Goal: Transaction & Acquisition: Book appointment/travel/reservation

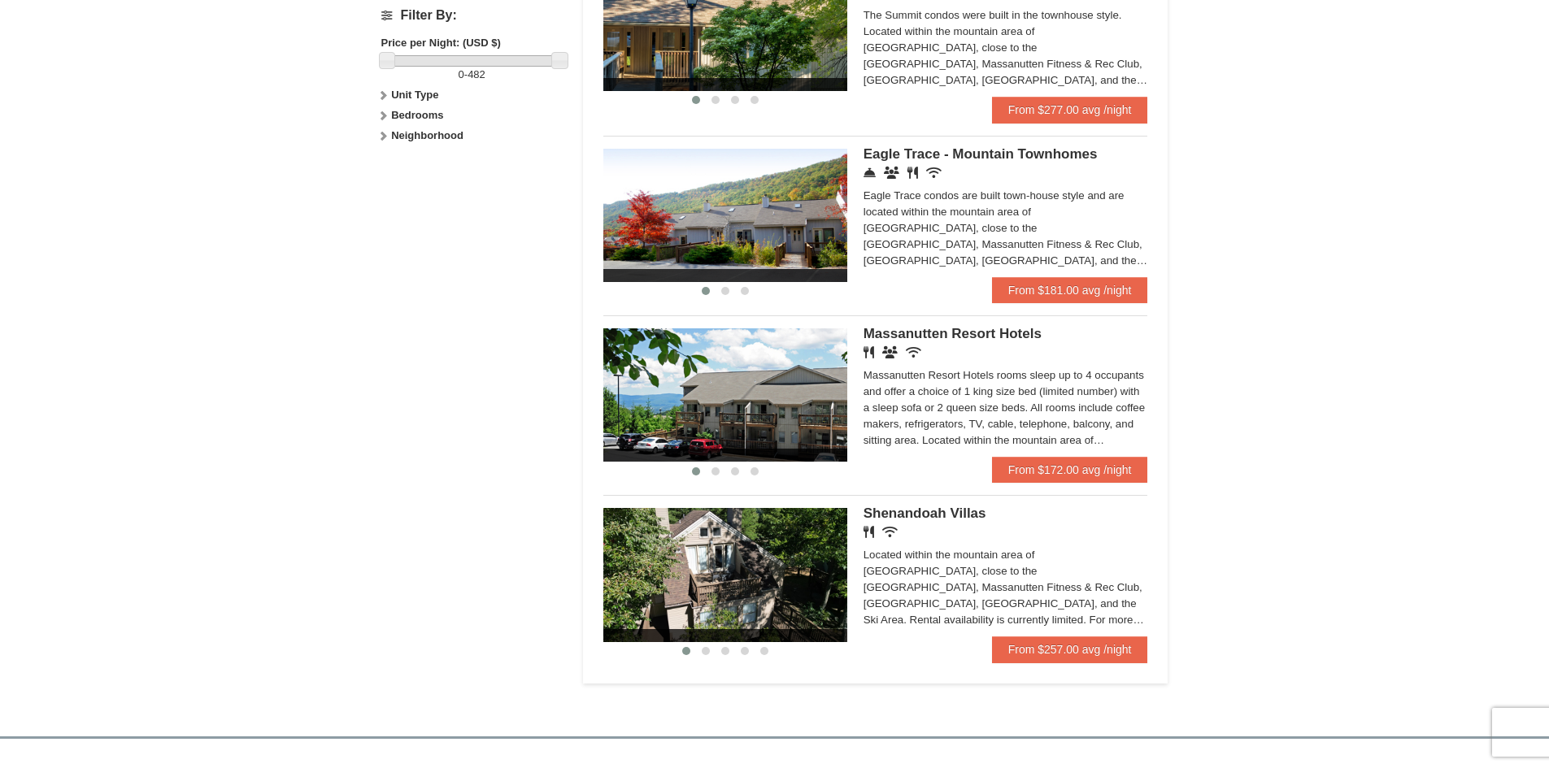
scroll to position [813, 0]
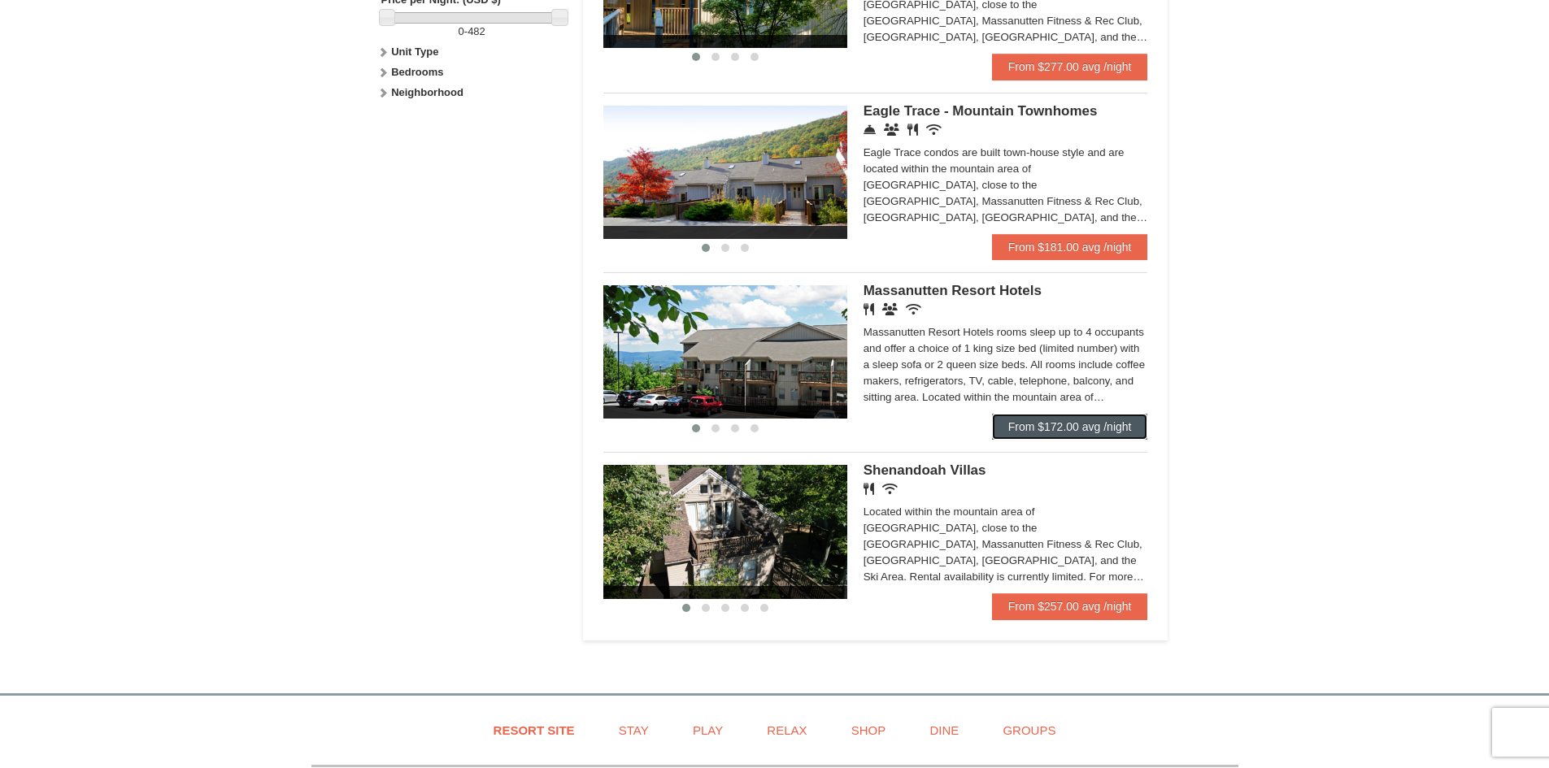
click at [1093, 419] on link "From $172.00 avg /night" at bounding box center [1070, 427] width 156 height 26
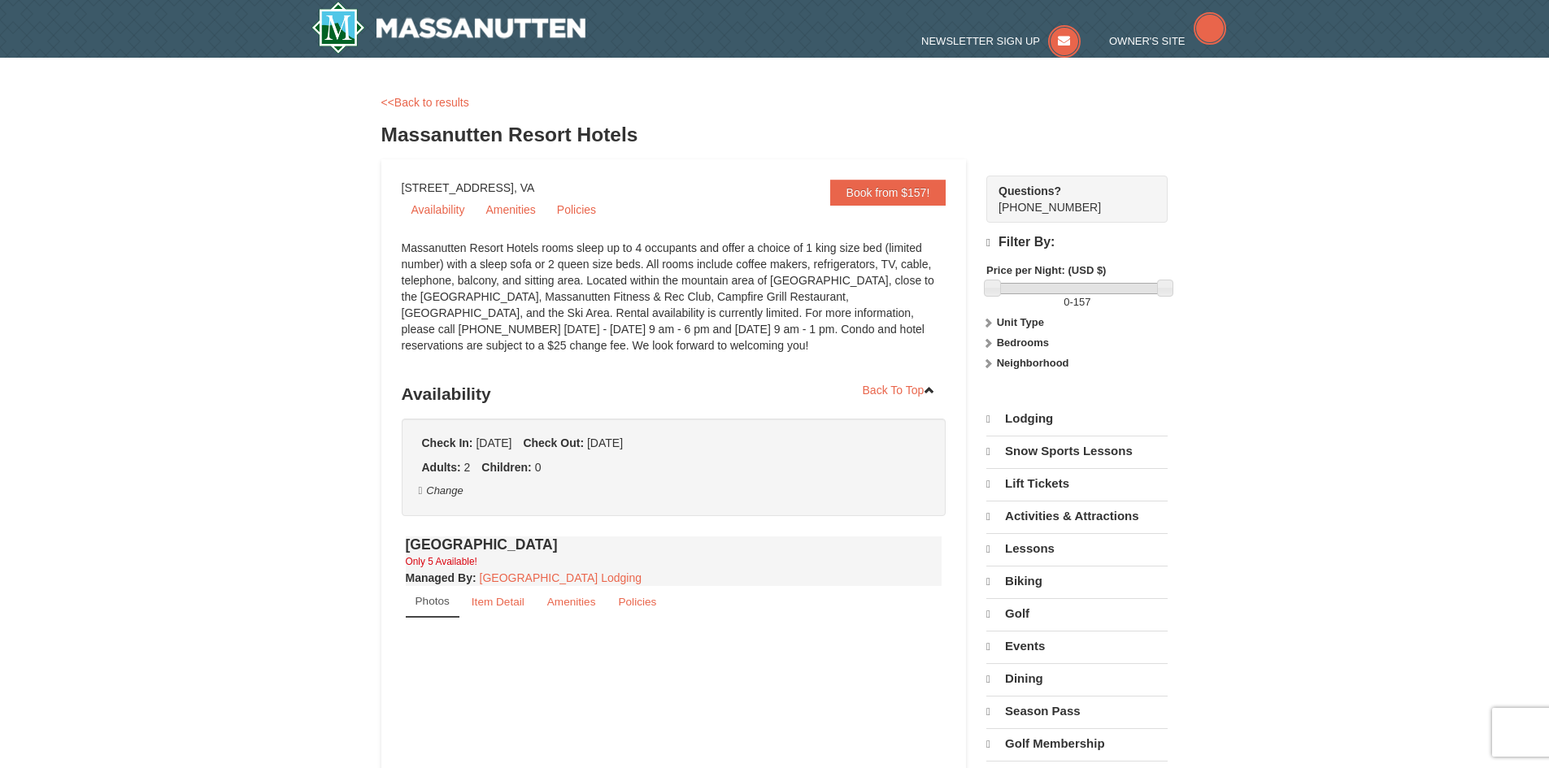
select select "9"
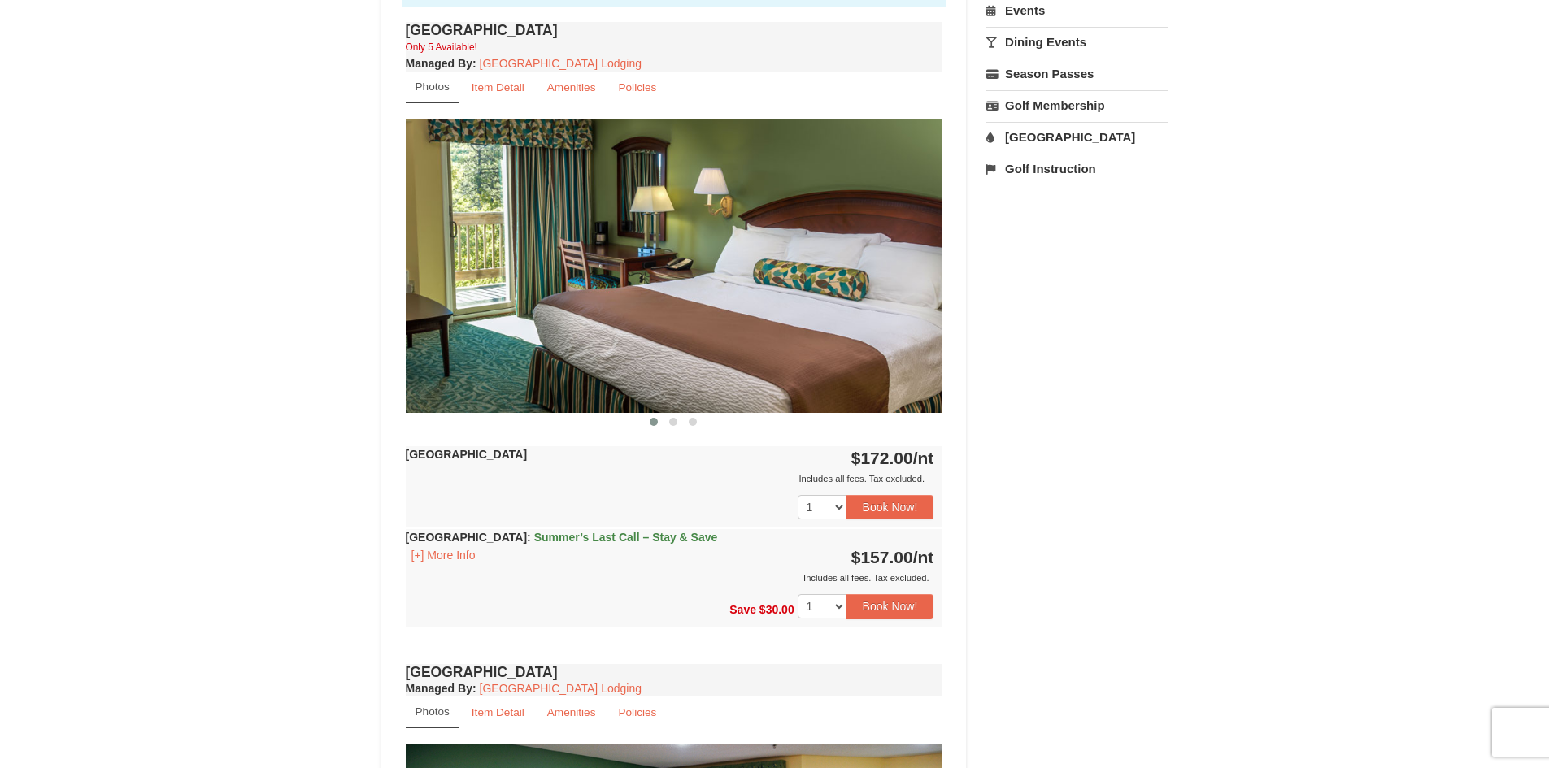
scroll to position [569, 0]
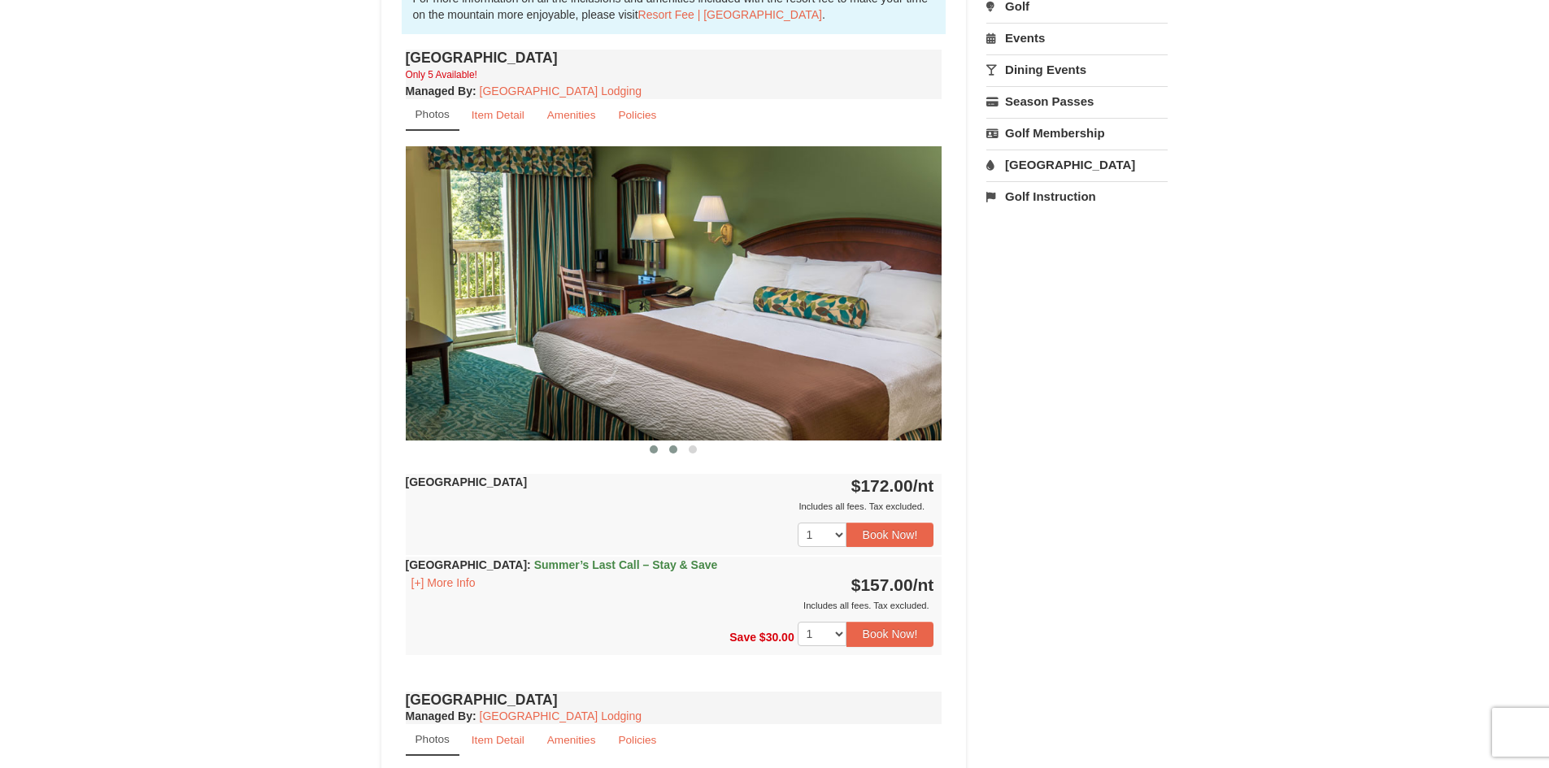
click at [675, 446] on span at bounding box center [673, 449] width 8 height 8
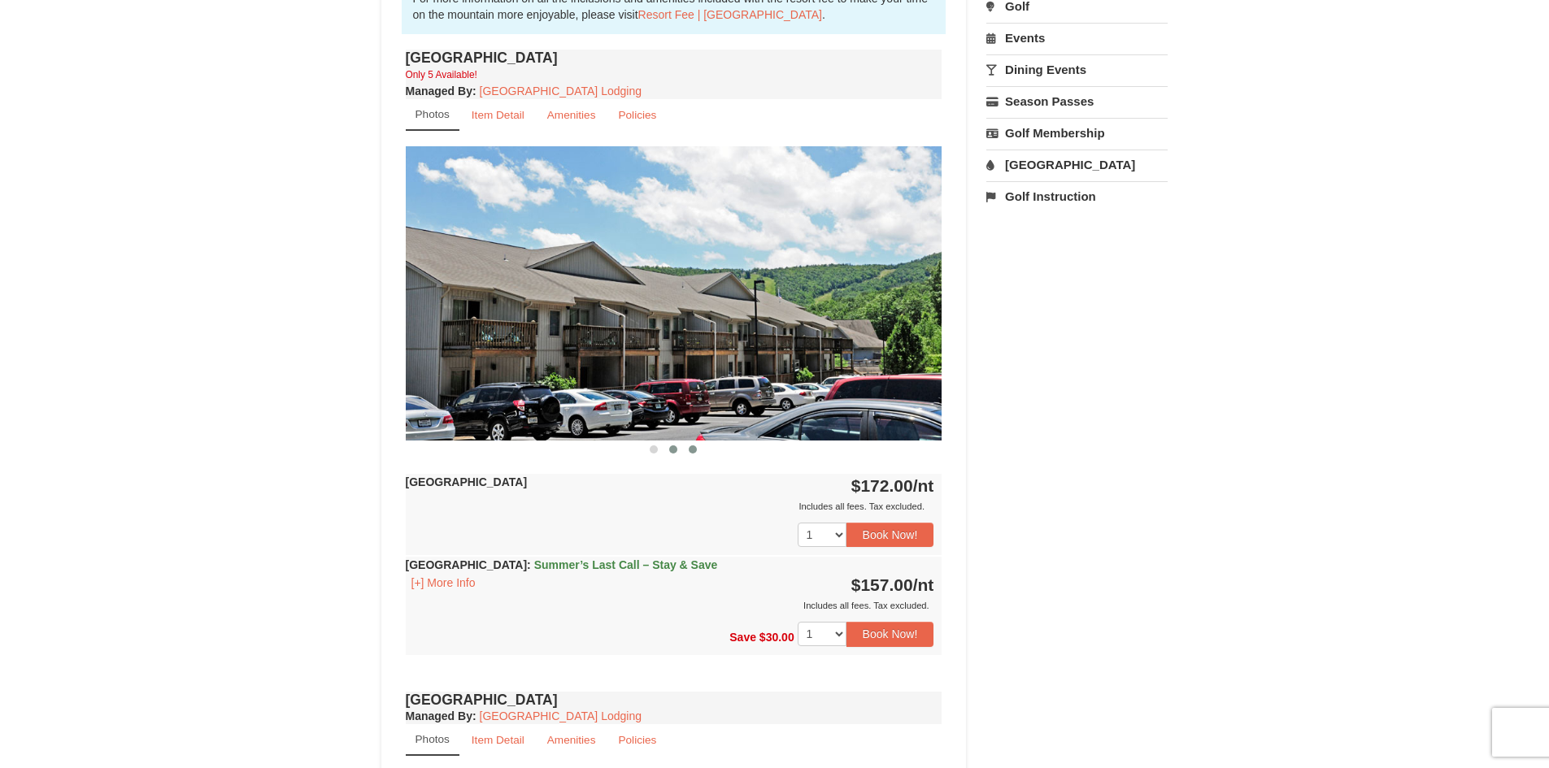
click at [692, 450] on span at bounding box center [693, 449] width 8 height 8
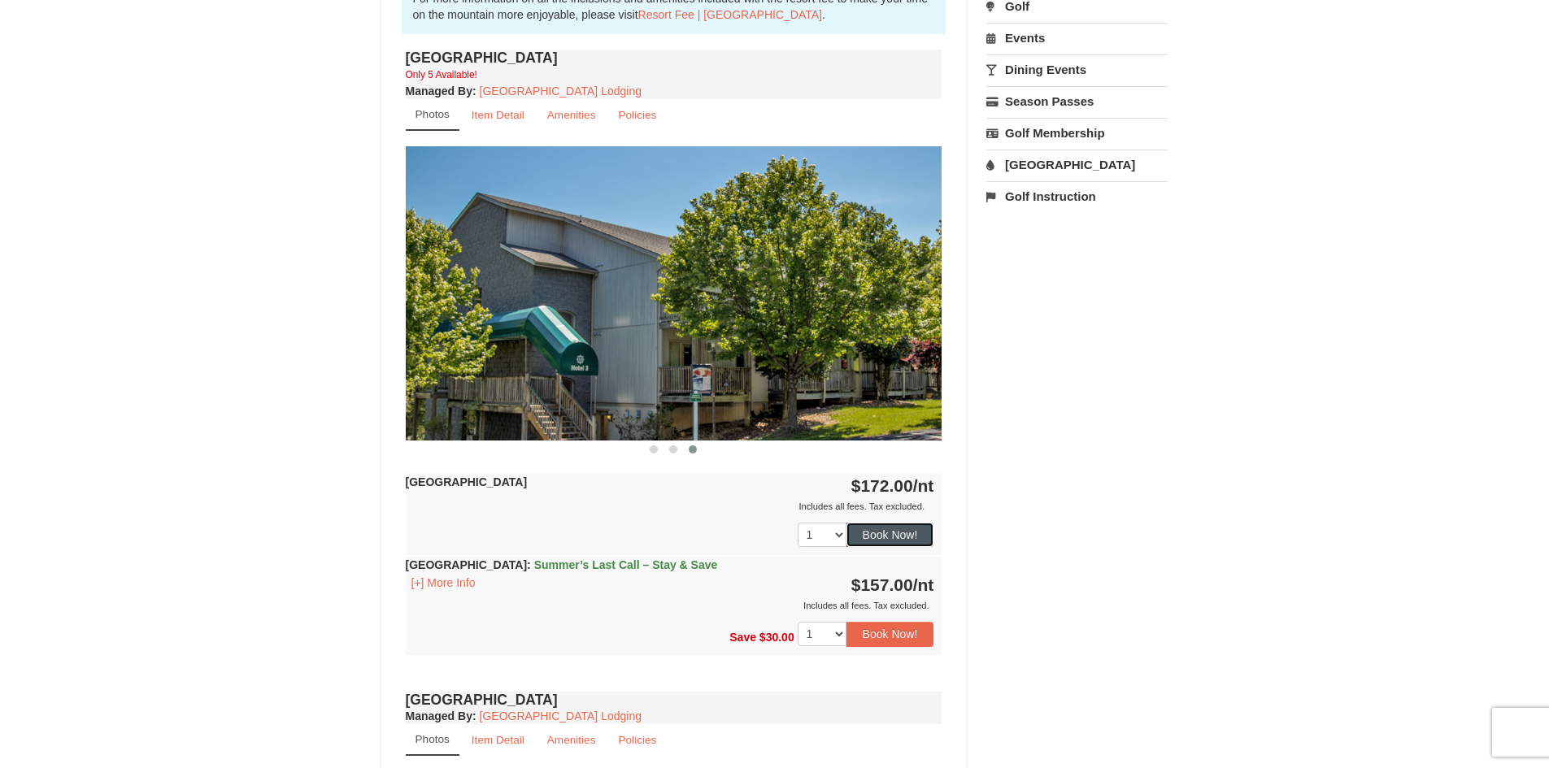
click at [908, 532] on button "Book Now!" at bounding box center [890, 535] width 88 height 24
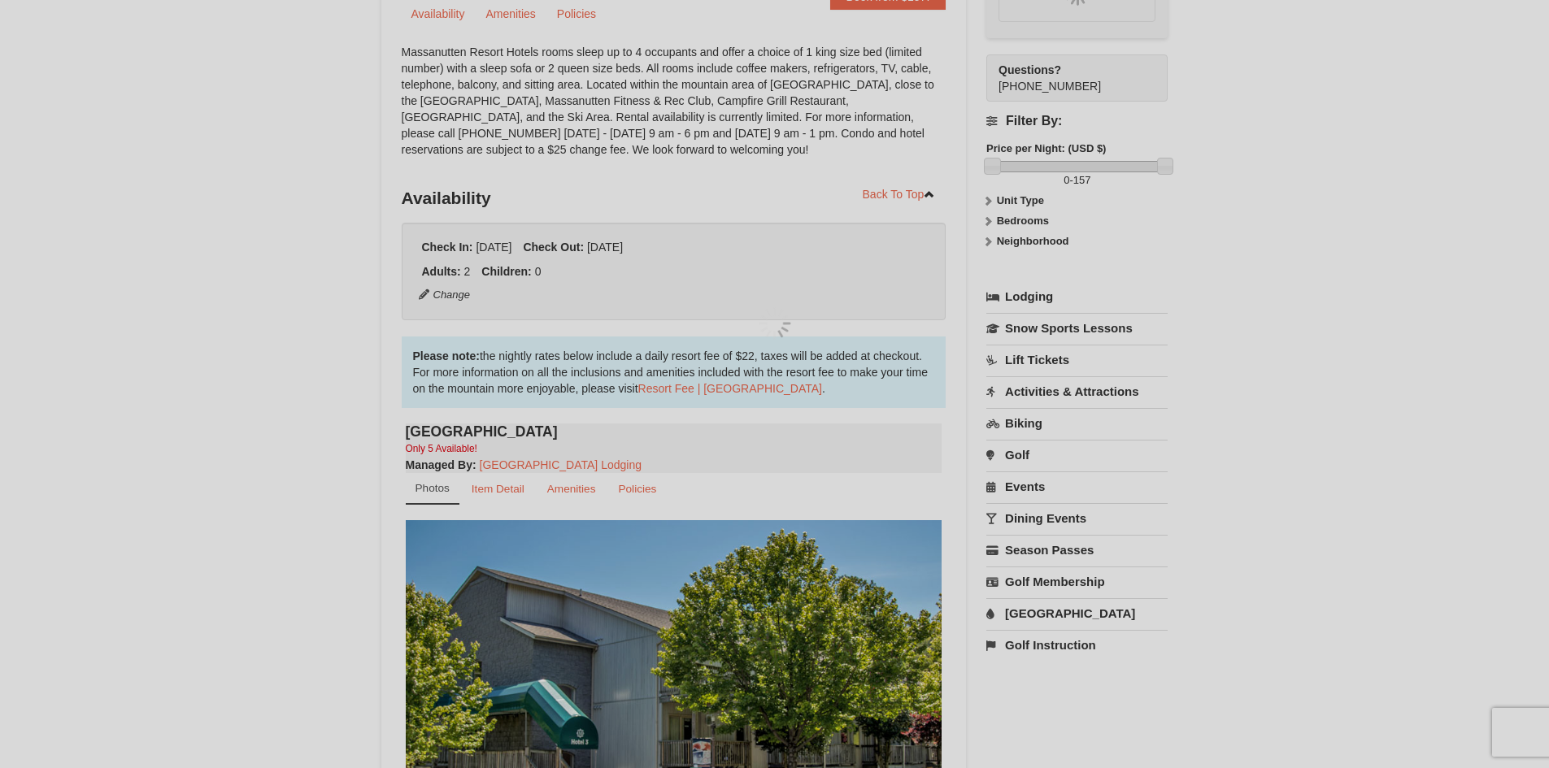
scroll to position [159, 0]
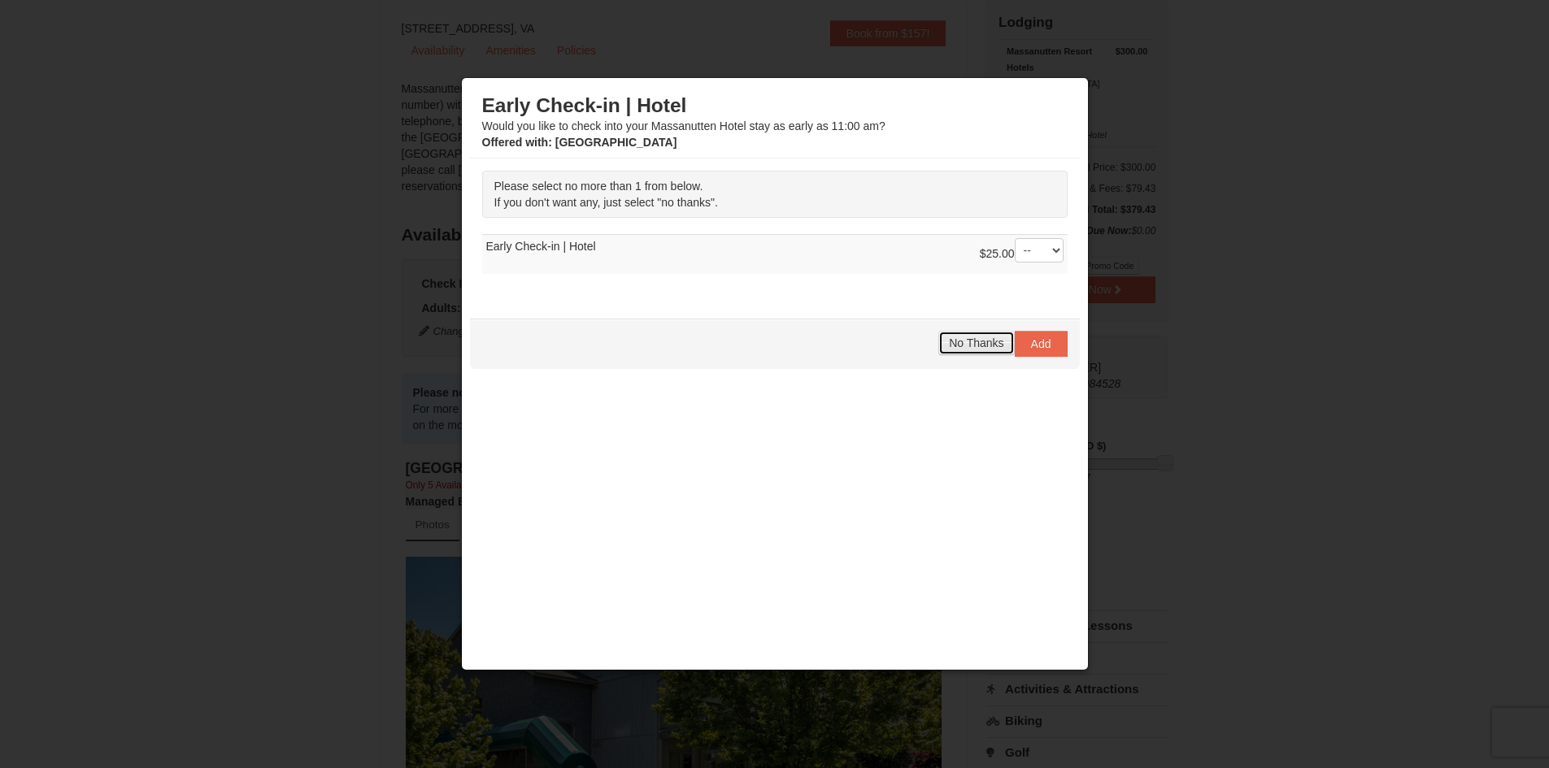
click at [983, 353] on button "No Thanks" at bounding box center [976, 343] width 76 height 24
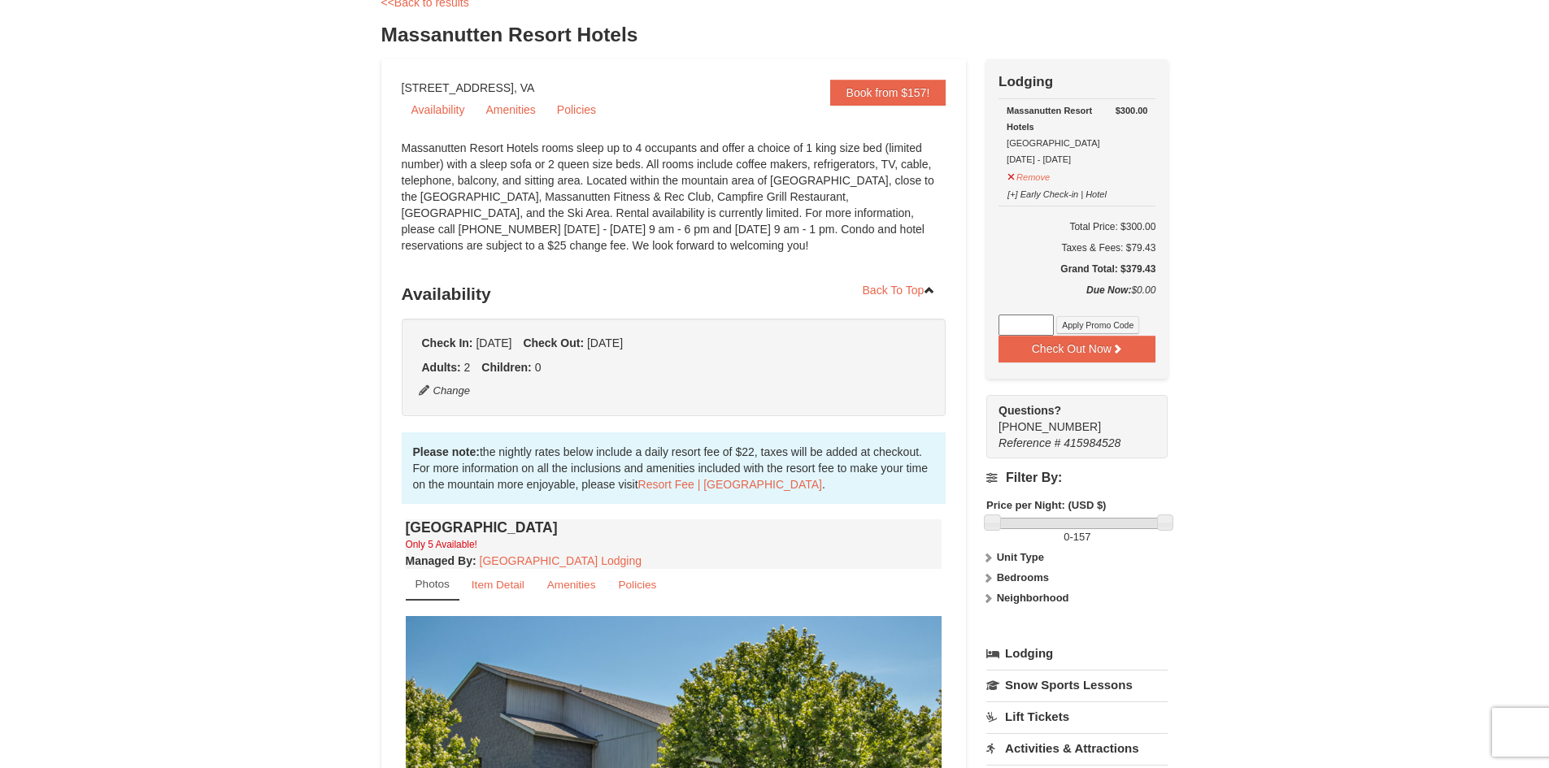
scroll to position [0, 0]
